Goal: Information Seeking & Learning: Learn about a topic

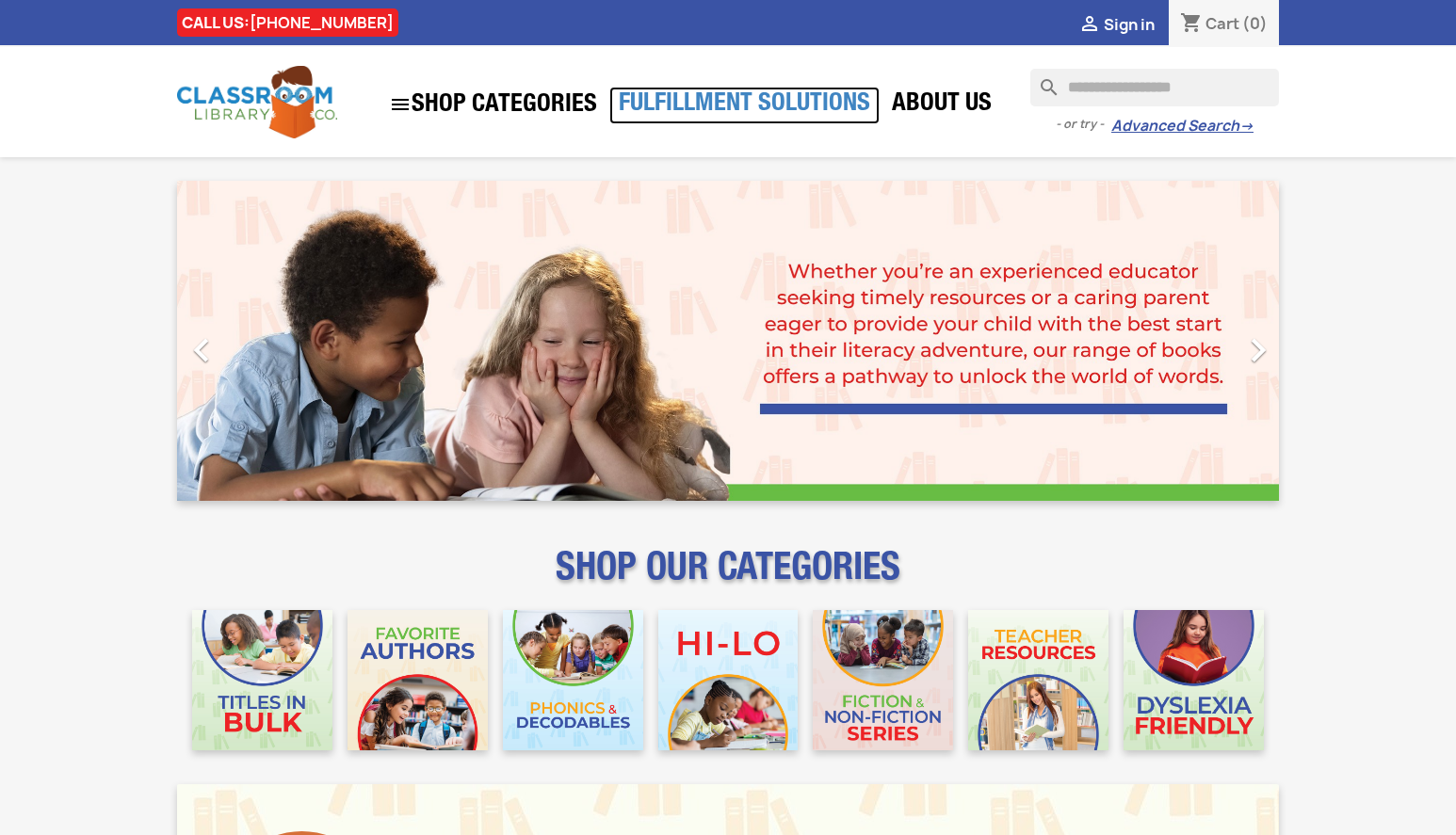
click at [761, 101] on link "Fulfillment Solutions" at bounding box center [745, 105] width 271 height 38
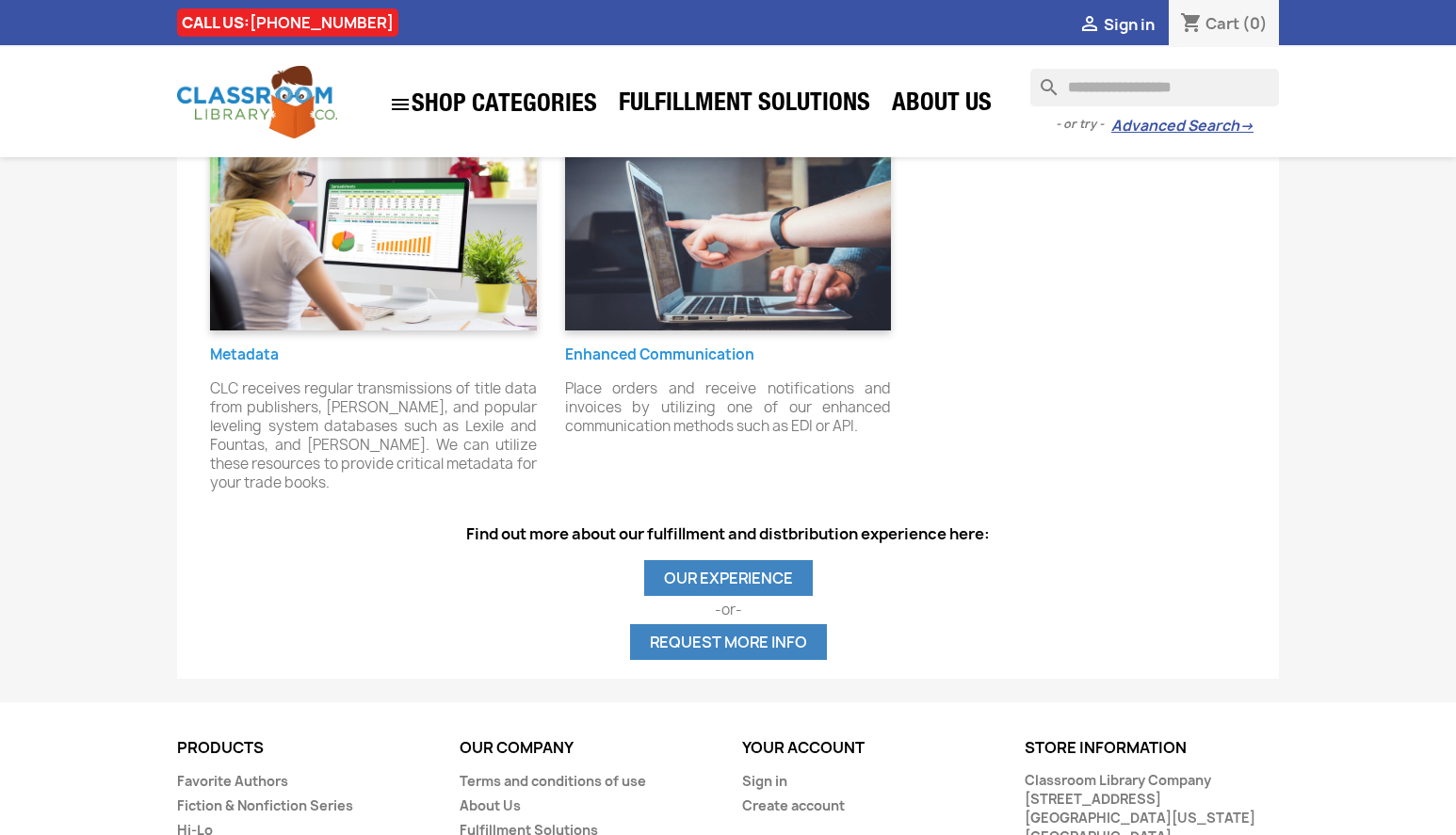
scroll to position [1810, 0]
